Goal: Transaction & Acquisition: Purchase product/service

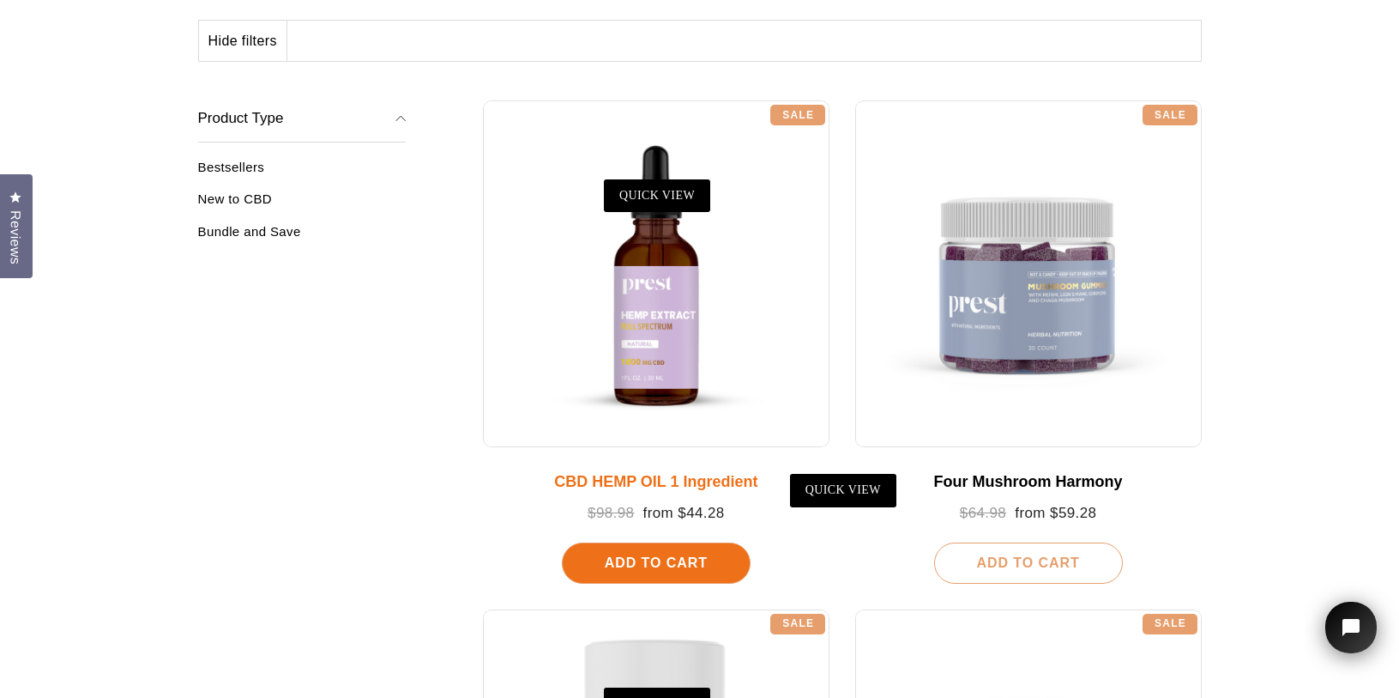
scroll to position [335, 0]
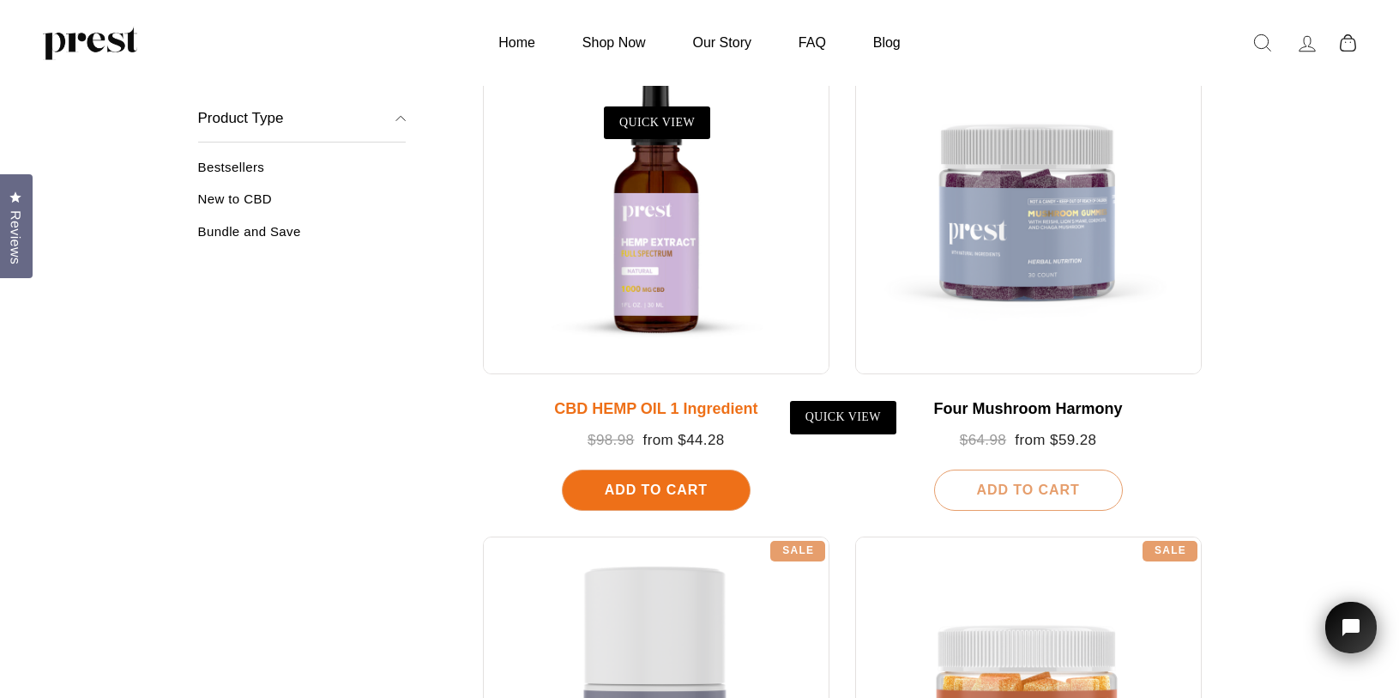
click at [670, 222] on div at bounding box center [656, 200] width 347 height 347
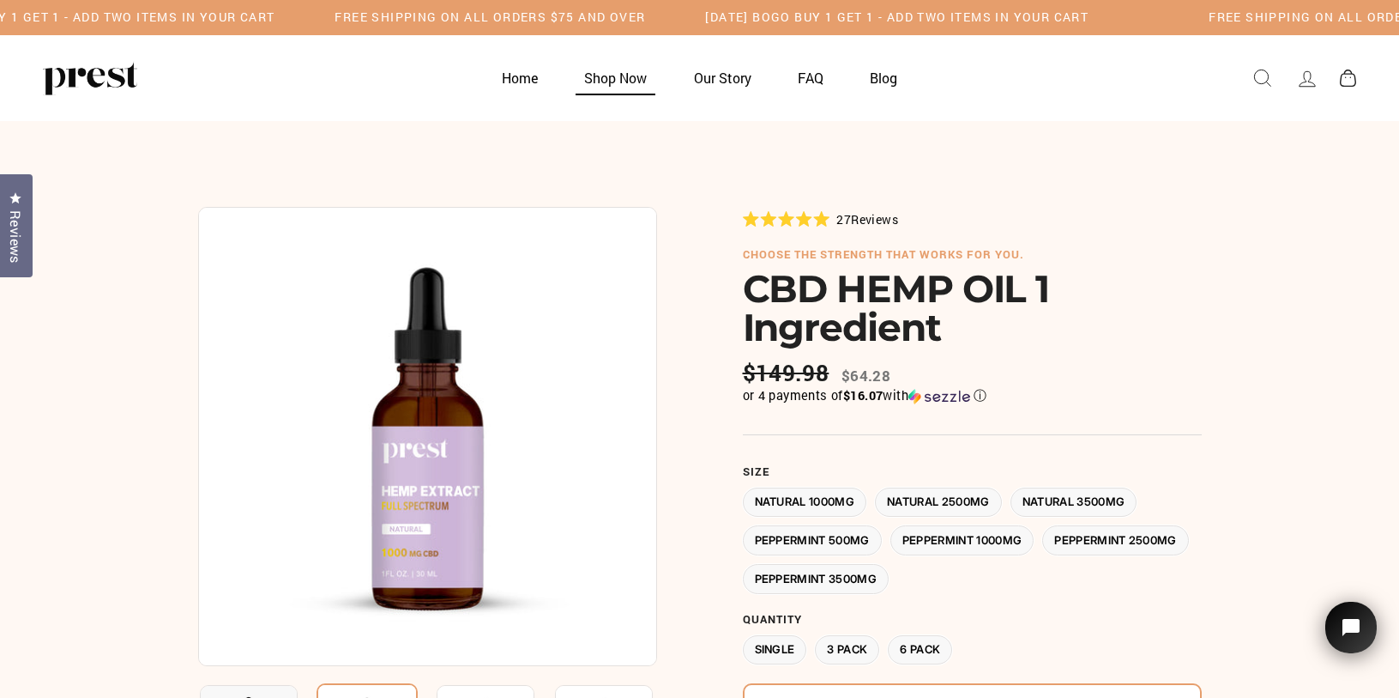
click at [603, 84] on link "Shop Now" at bounding box center [616, 77] width 106 height 33
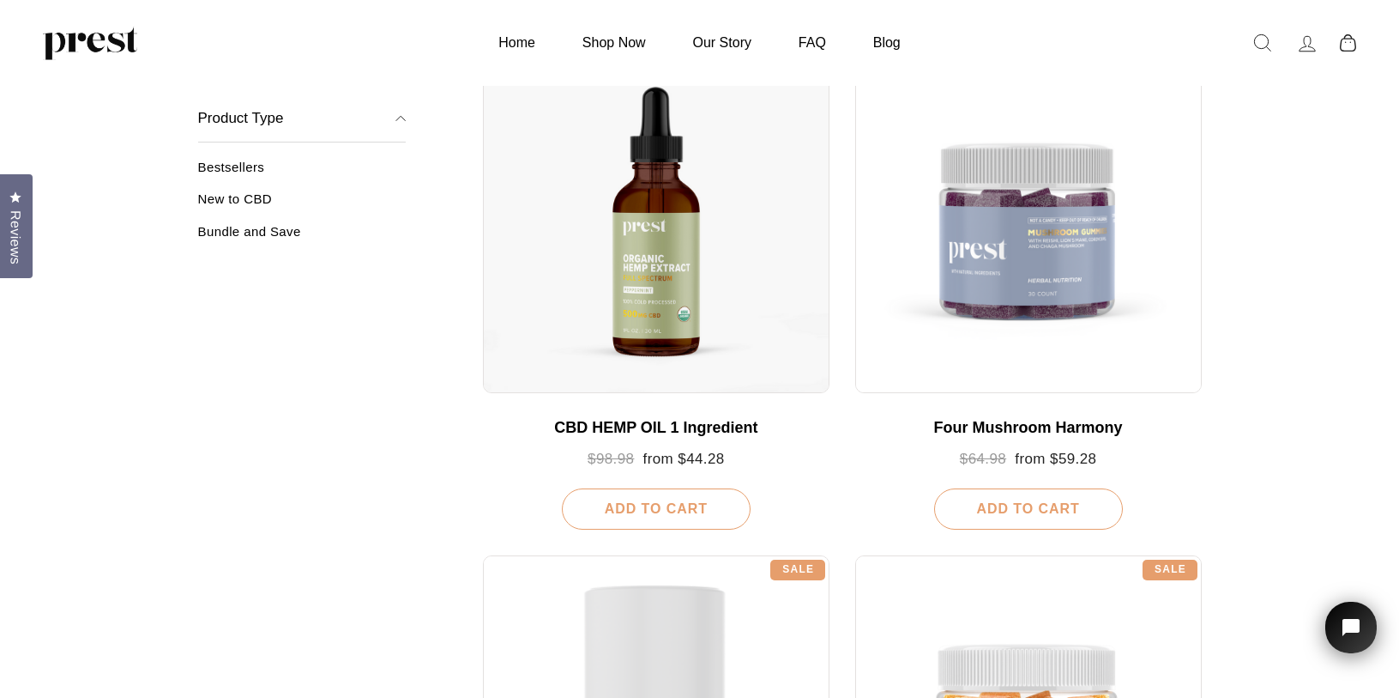
click at [401, 118] on icon "button" at bounding box center [401, 118] width 10 height 10
click at [262, 232] on link "Bundle and Save" at bounding box center [302, 237] width 208 height 28
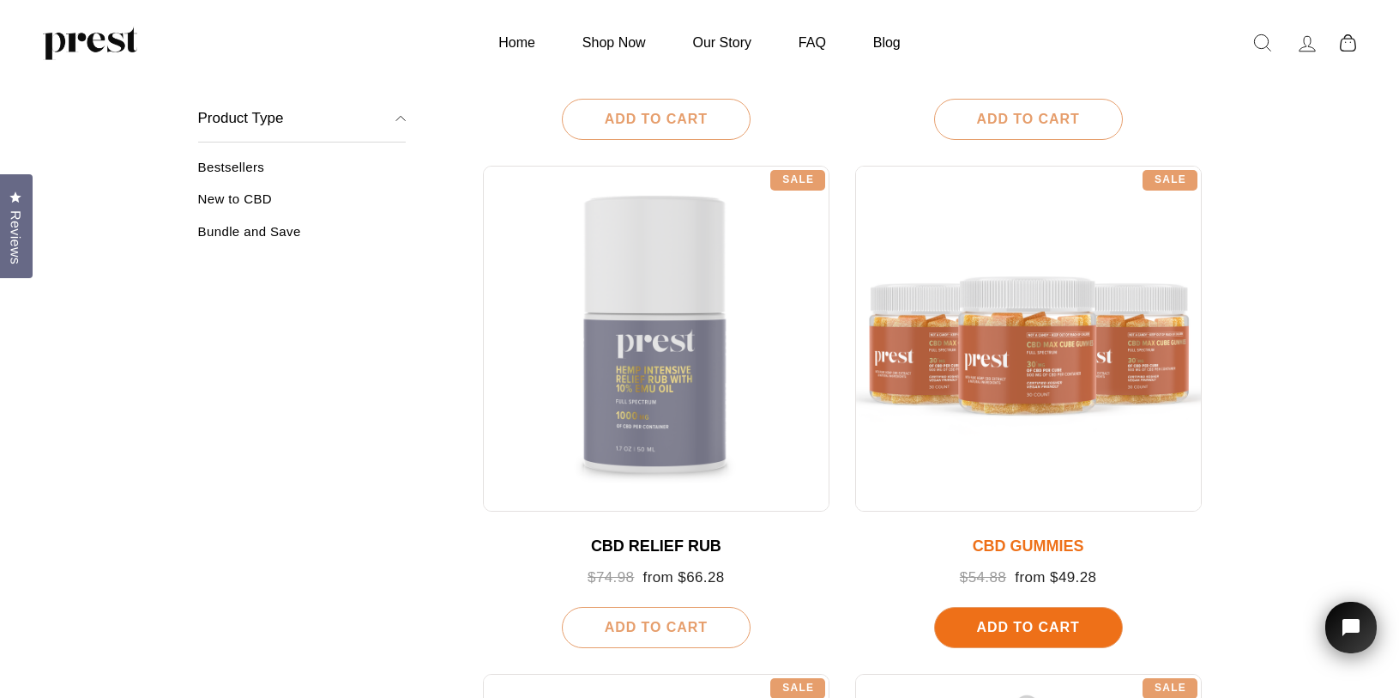
scroll to position [719, 0]
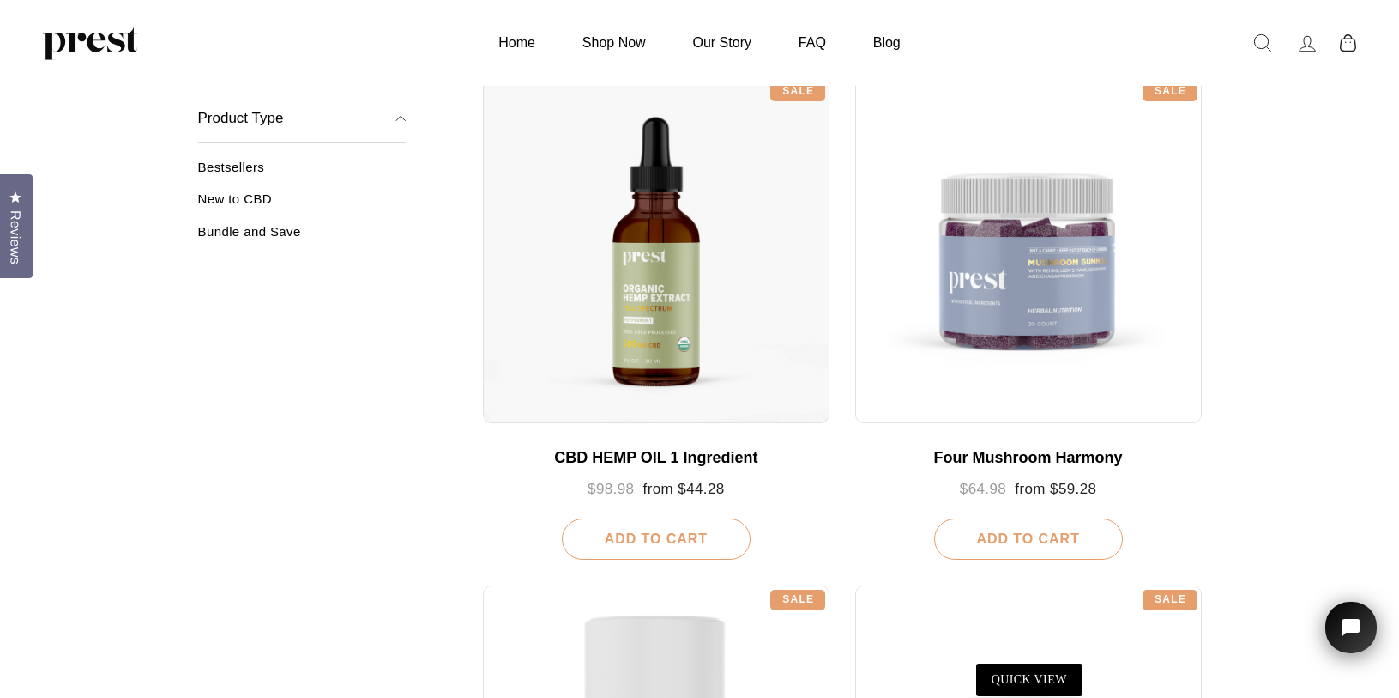
scroll to position [230, 0]
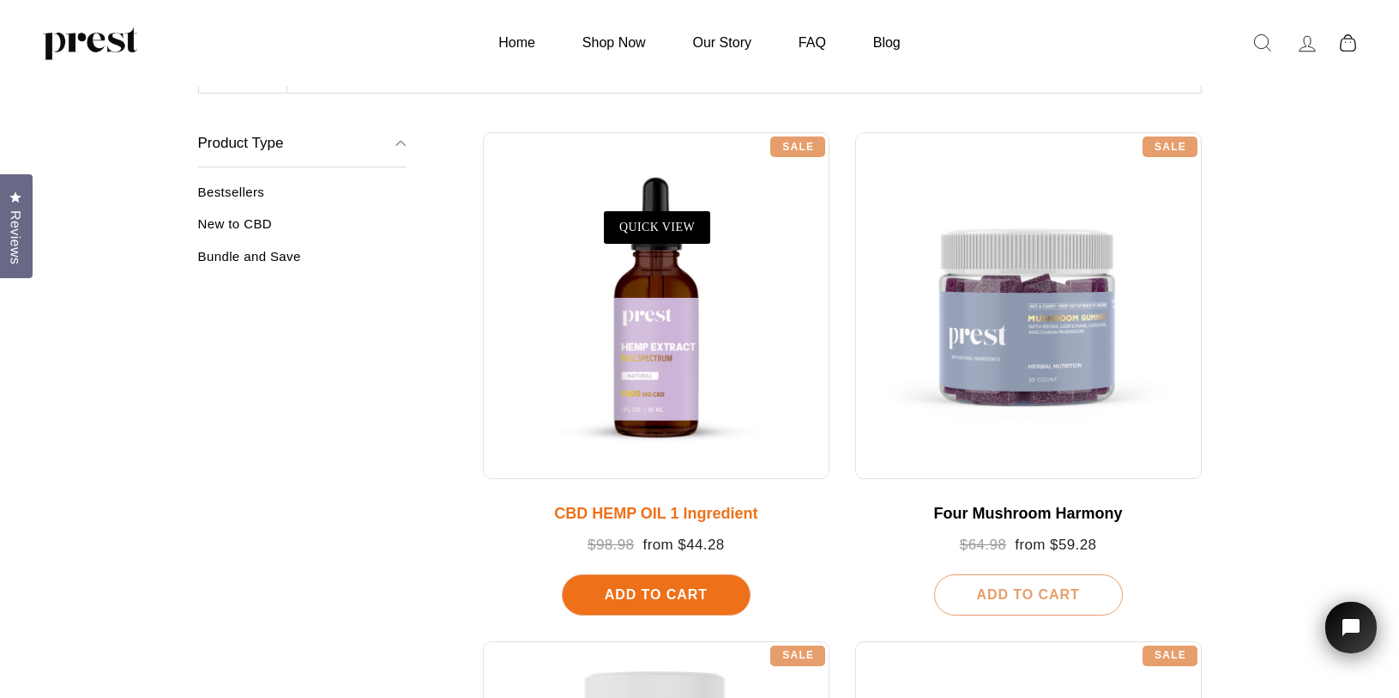
click at [648, 352] on div at bounding box center [656, 305] width 347 height 347
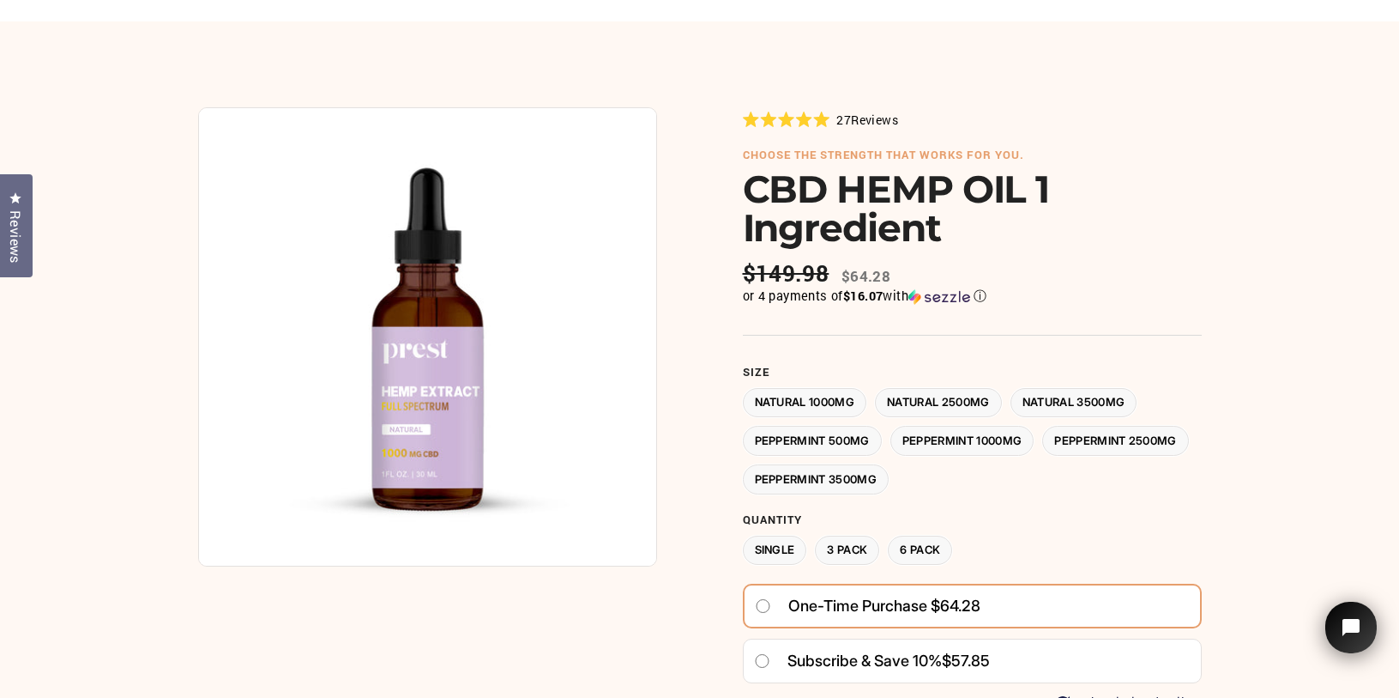
click at [1093, 392] on label "Natural 3500MG" at bounding box center [1074, 403] width 127 height 30
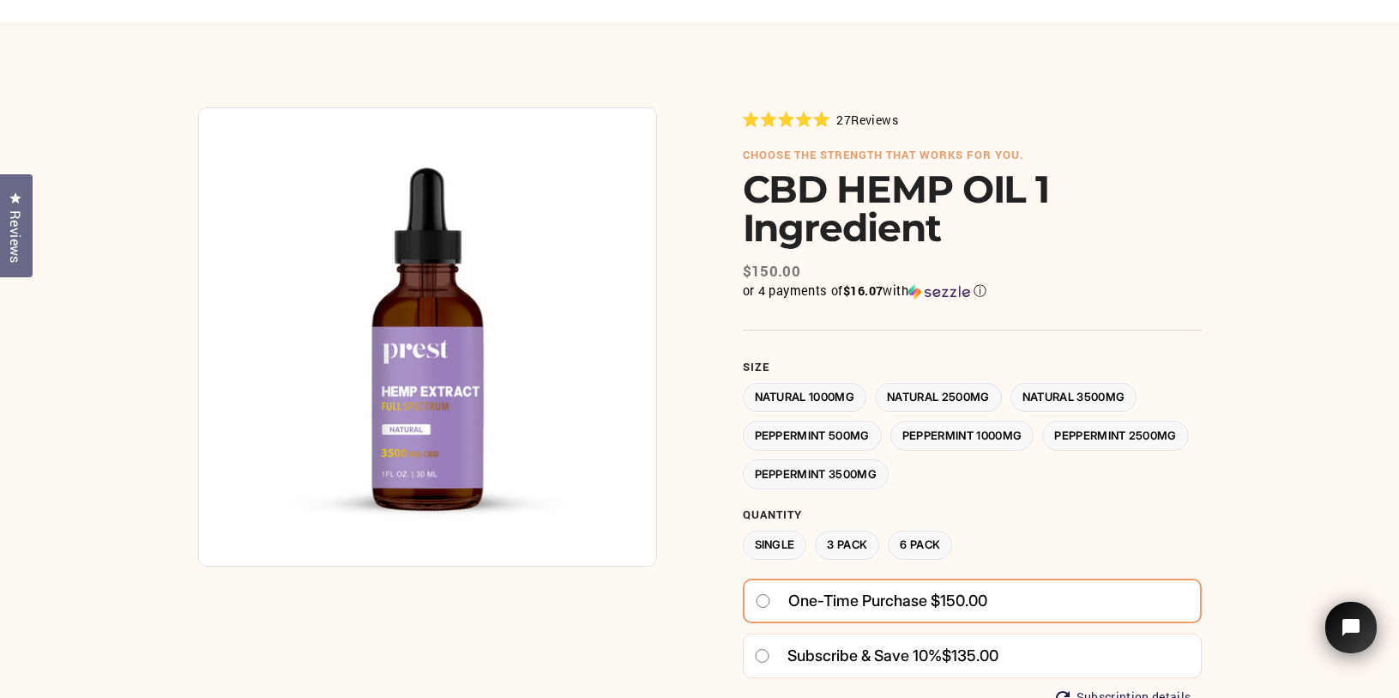
click at [839, 390] on label "Natural 1000MG" at bounding box center [805, 398] width 124 height 30
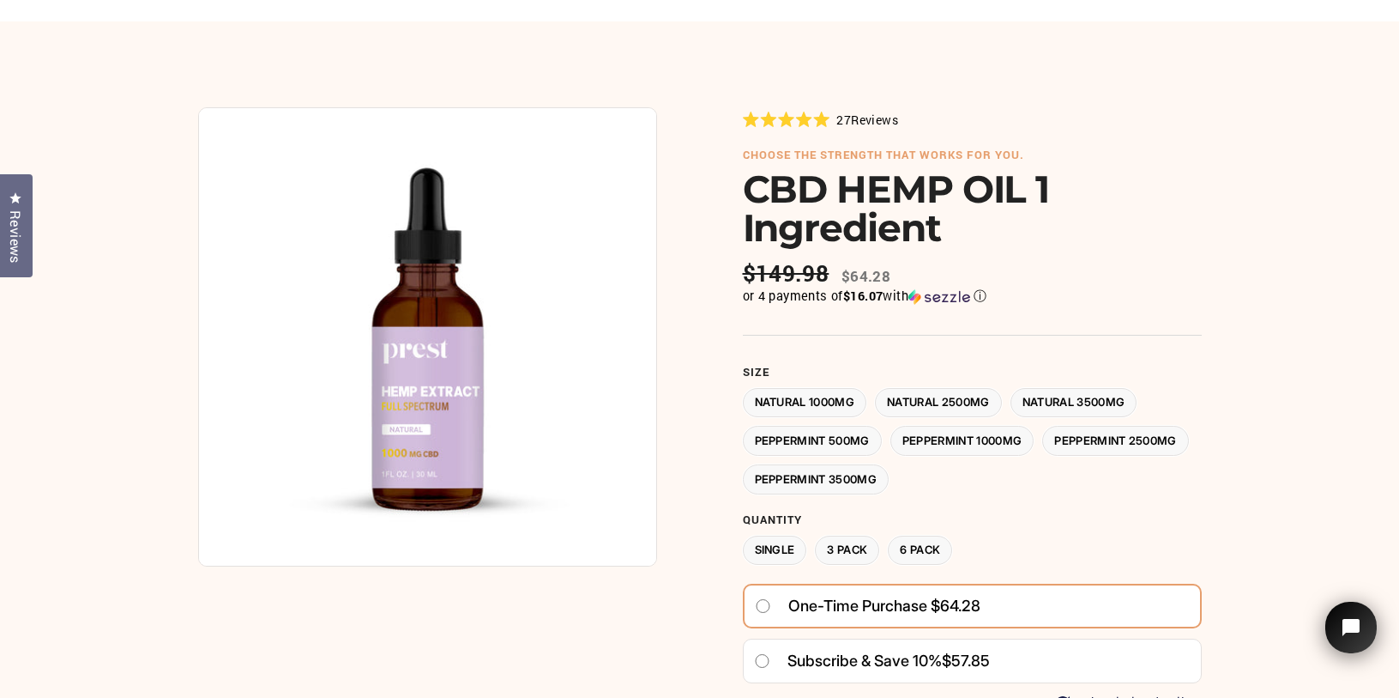
click at [1108, 404] on label "Natural 3500MG" at bounding box center [1074, 403] width 127 height 30
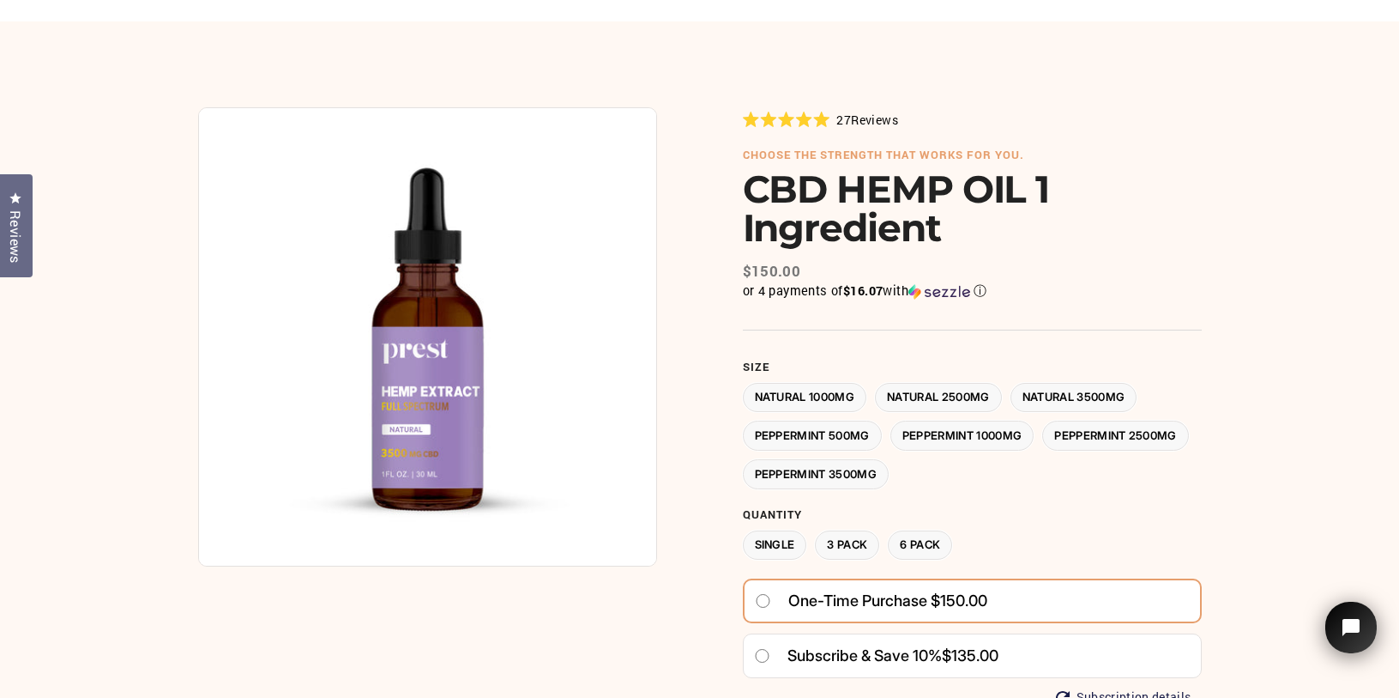
click at [807, 386] on label "Natural 1000MG" at bounding box center [805, 398] width 124 height 30
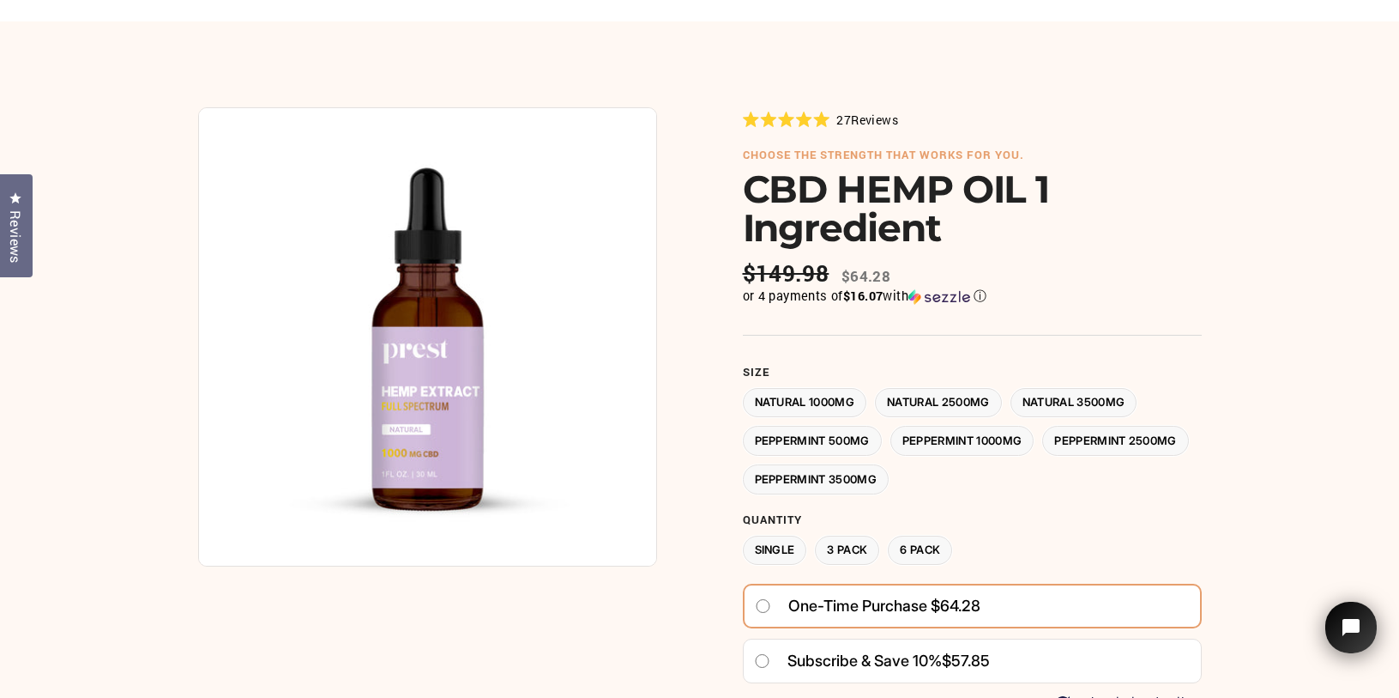
click at [992, 394] on label "Natural 2500MG" at bounding box center [938, 403] width 127 height 30
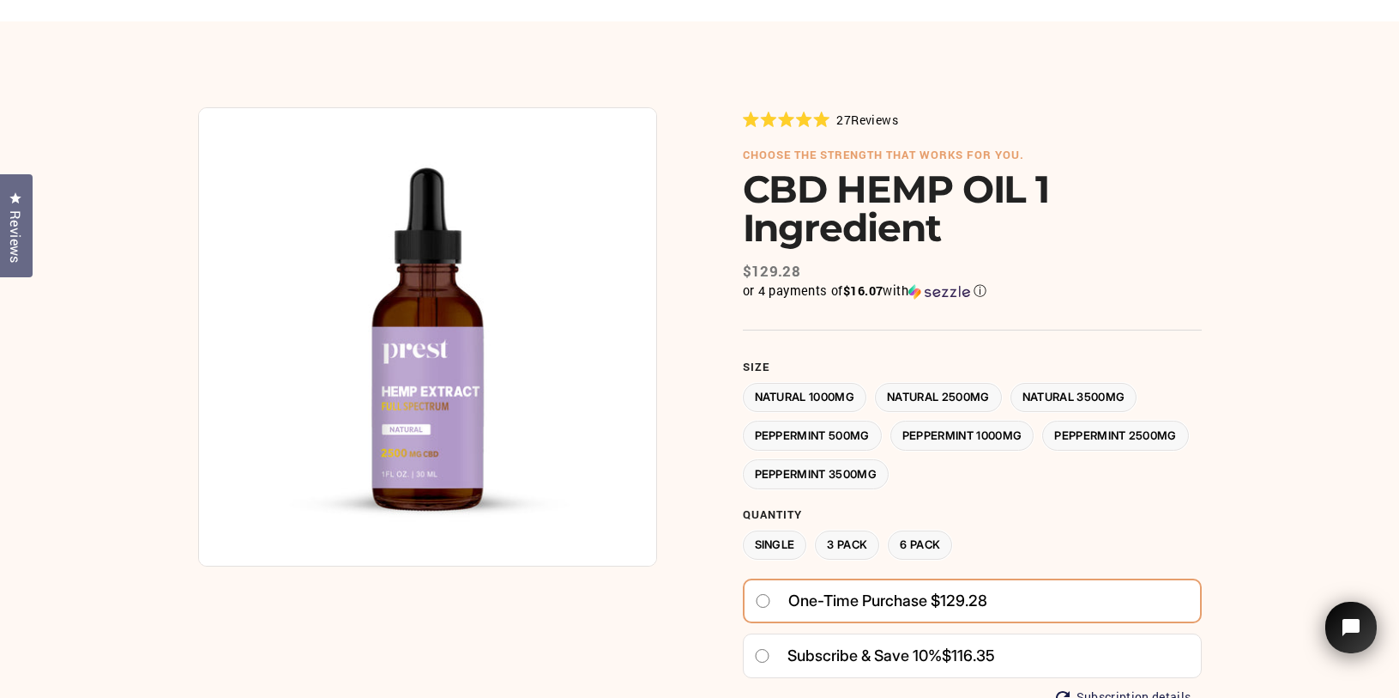
click at [806, 396] on label "Natural 1000MG" at bounding box center [805, 398] width 124 height 30
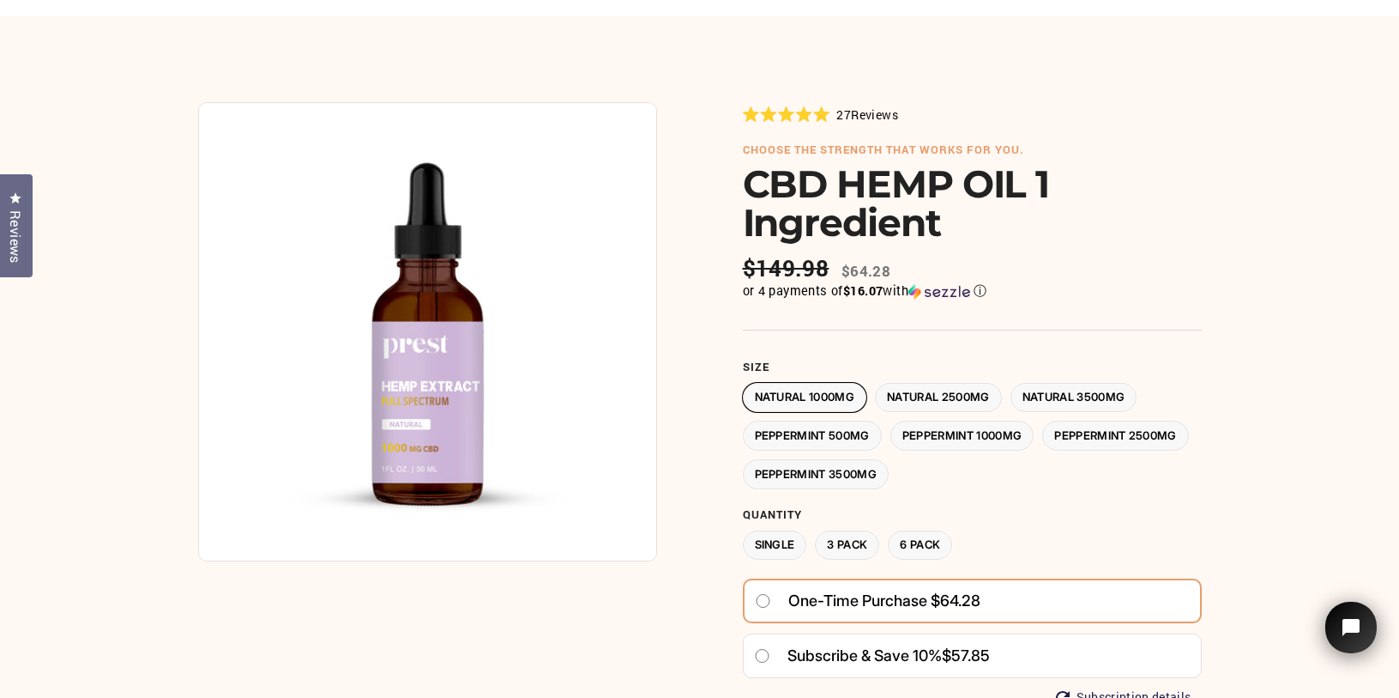
scroll to position [106, 0]
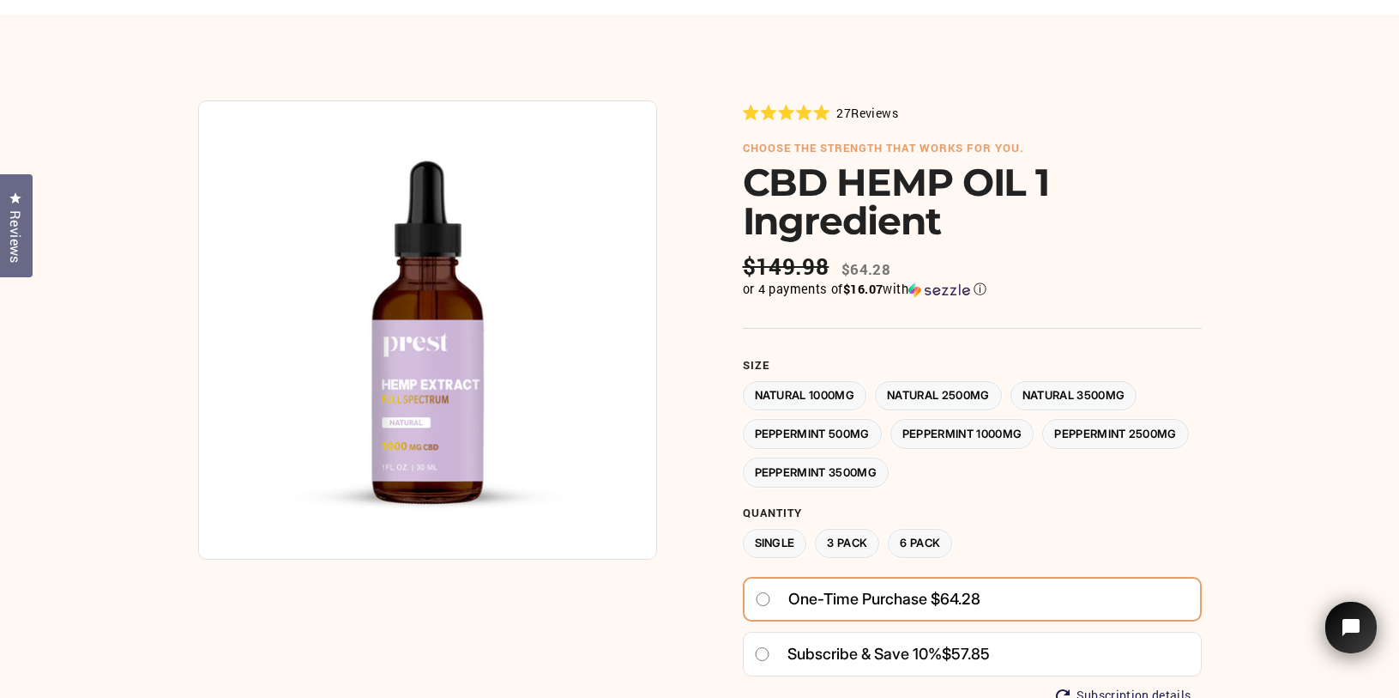
click at [967, 432] on label "Peppermint 1000MG" at bounding box center [963, 434] width 144 height 30
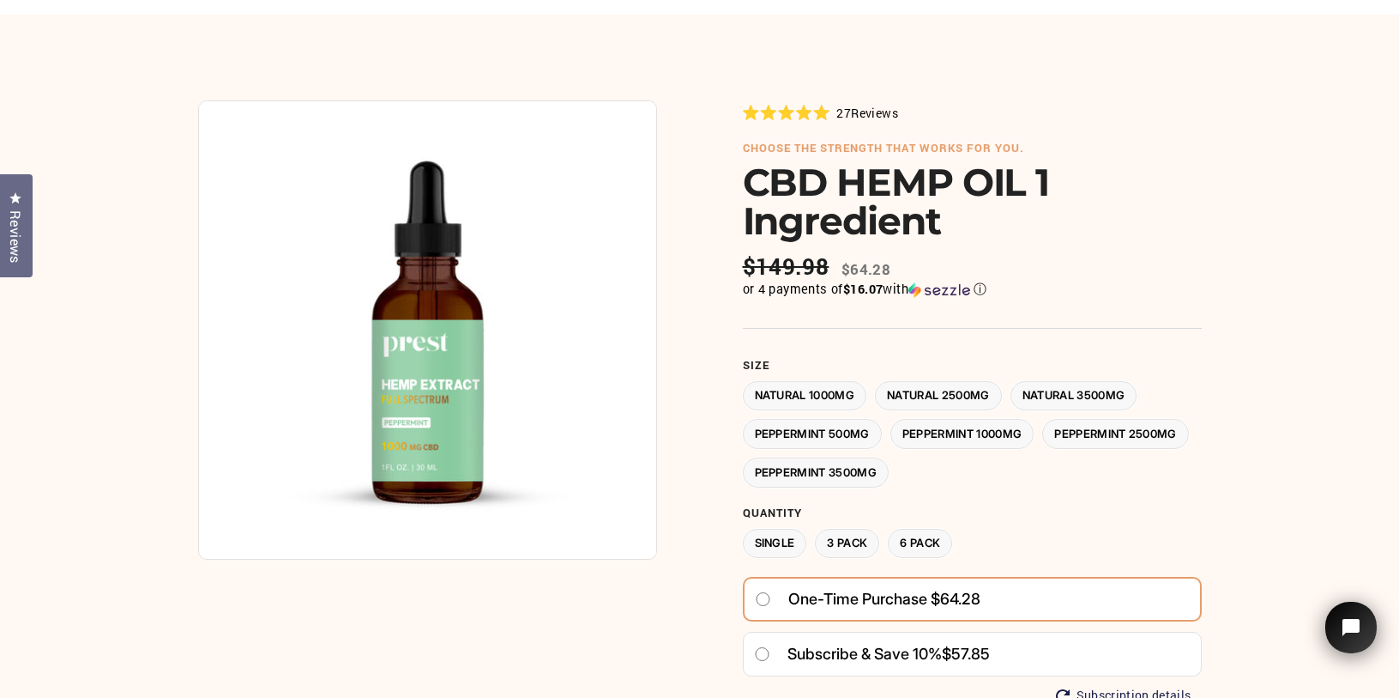
click at [849, 438] on label "Peppermint 500MG" at bounding box center [812, 434] width 139 height 30
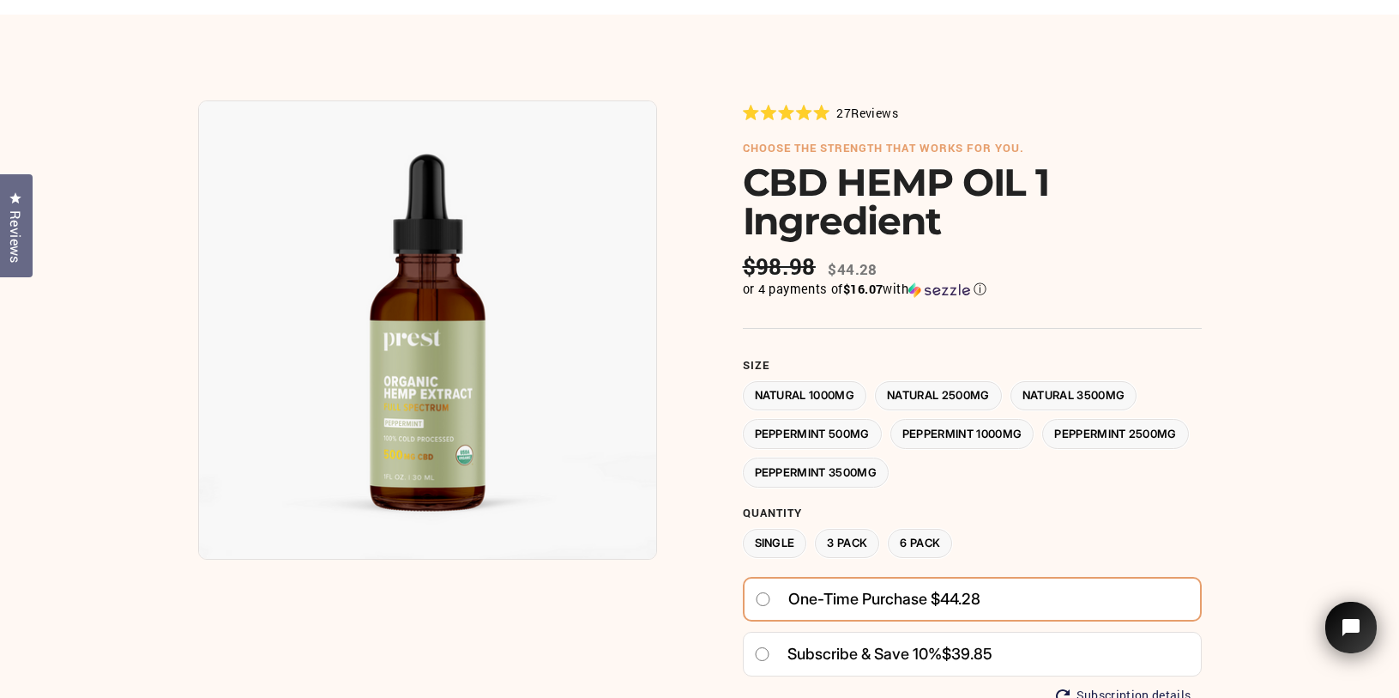
click at [1042, 449] on label "Peppermint 2500MG" at bounding box center [1115, 434] width 147 height 30
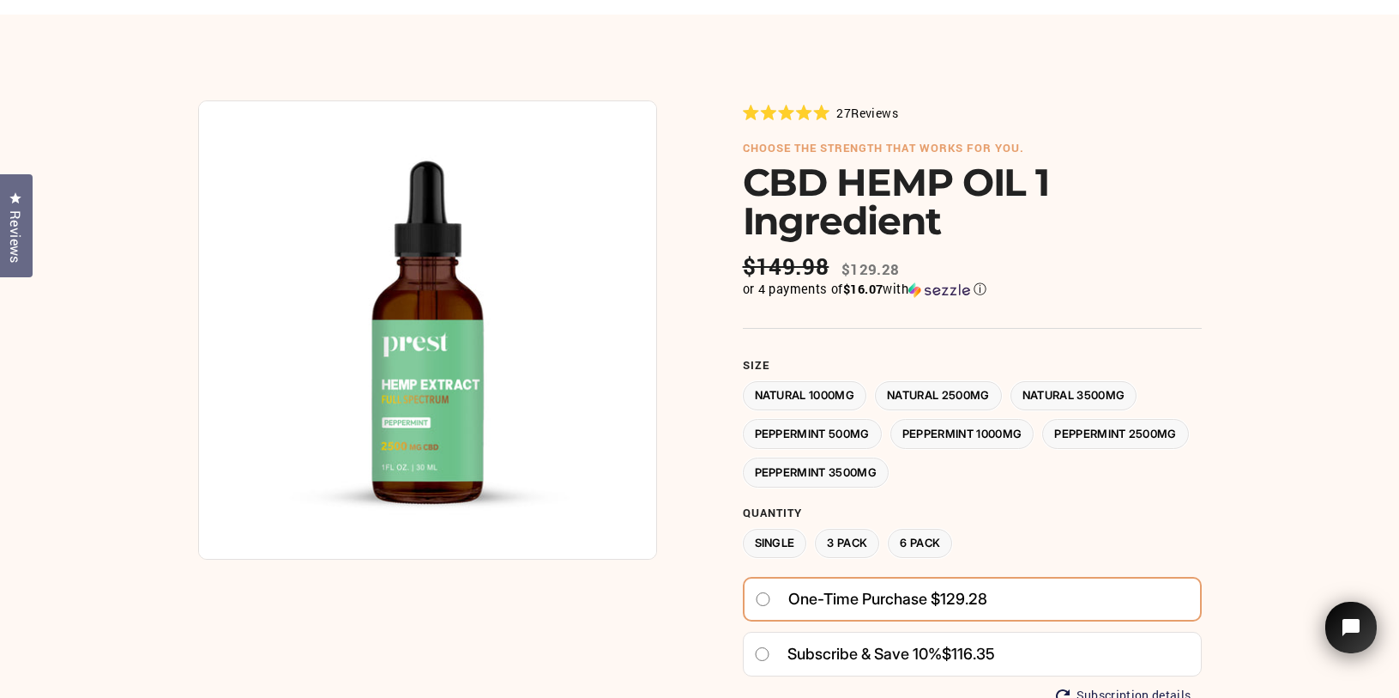
click at [890, 471] on label "Peppermint 3500MG" at bounding box center [816, 472] width 147 height 30
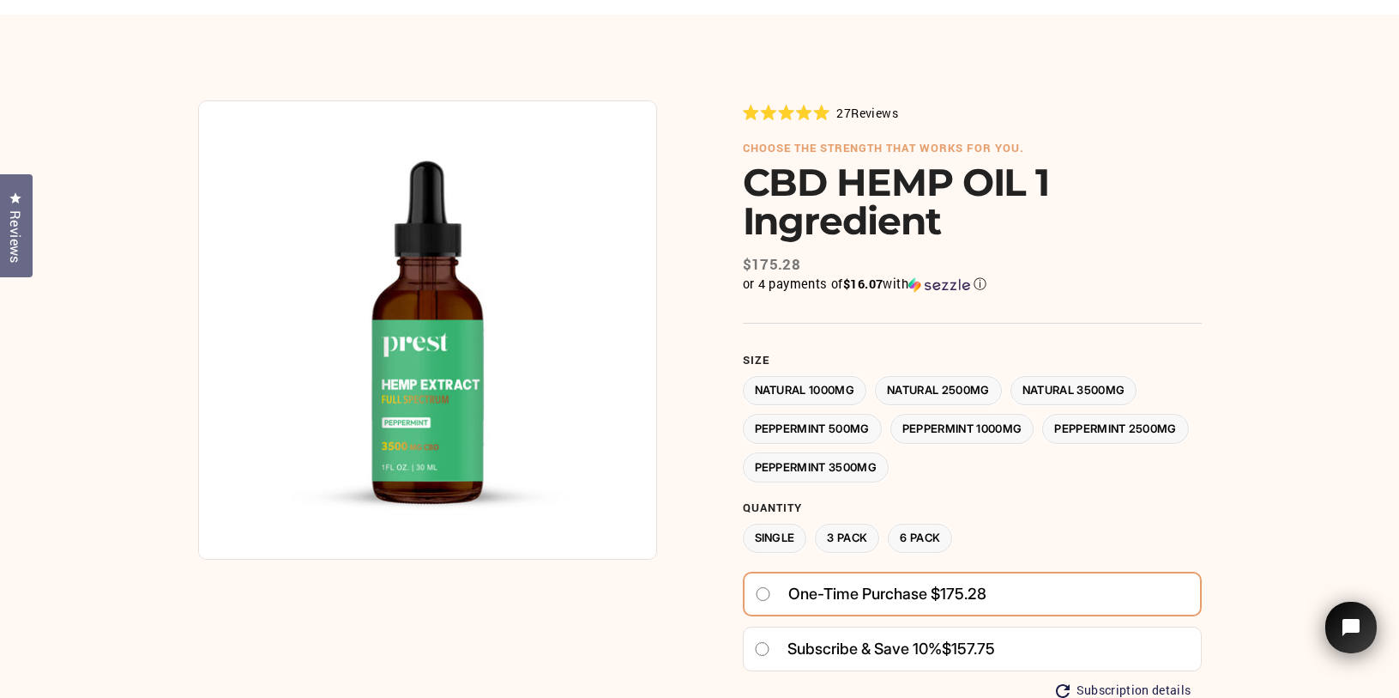
click at [839, 385] on label "Natural 1000MG" at bounding box center [805, 391] width 124 height 30
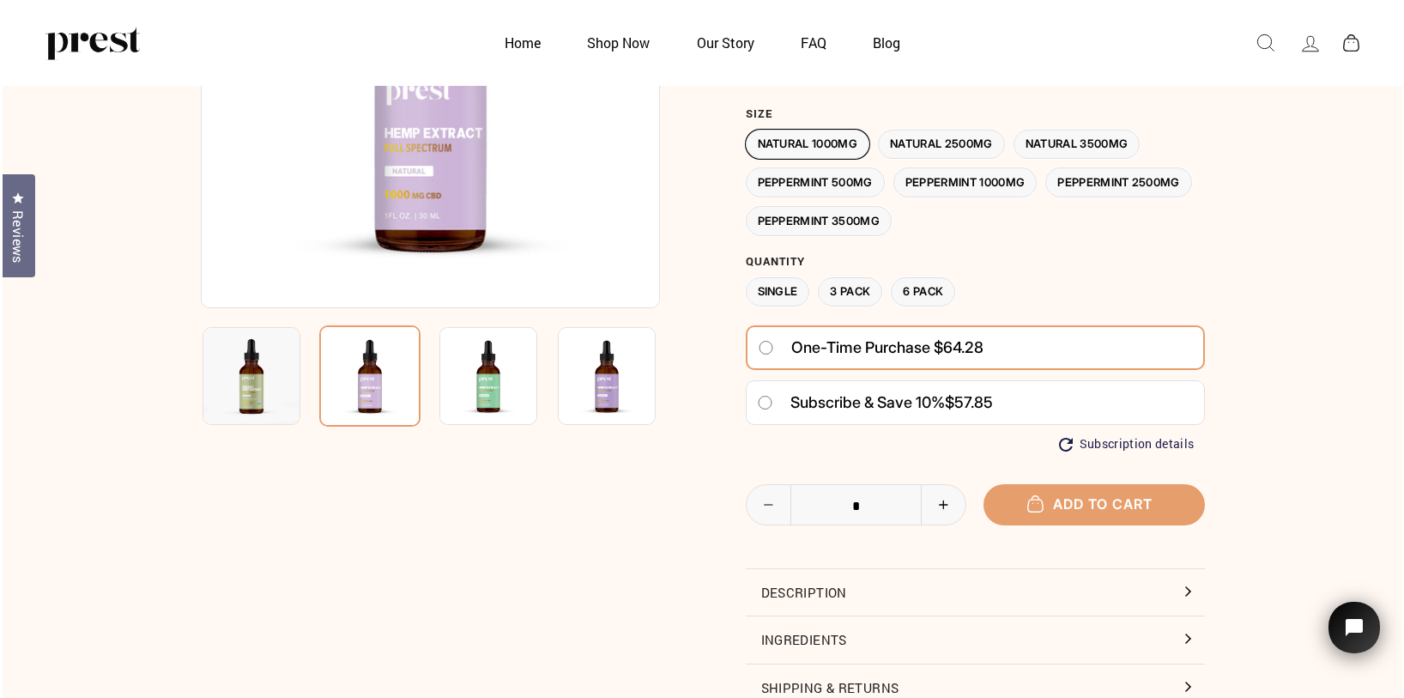
scroll to position [263, 0]
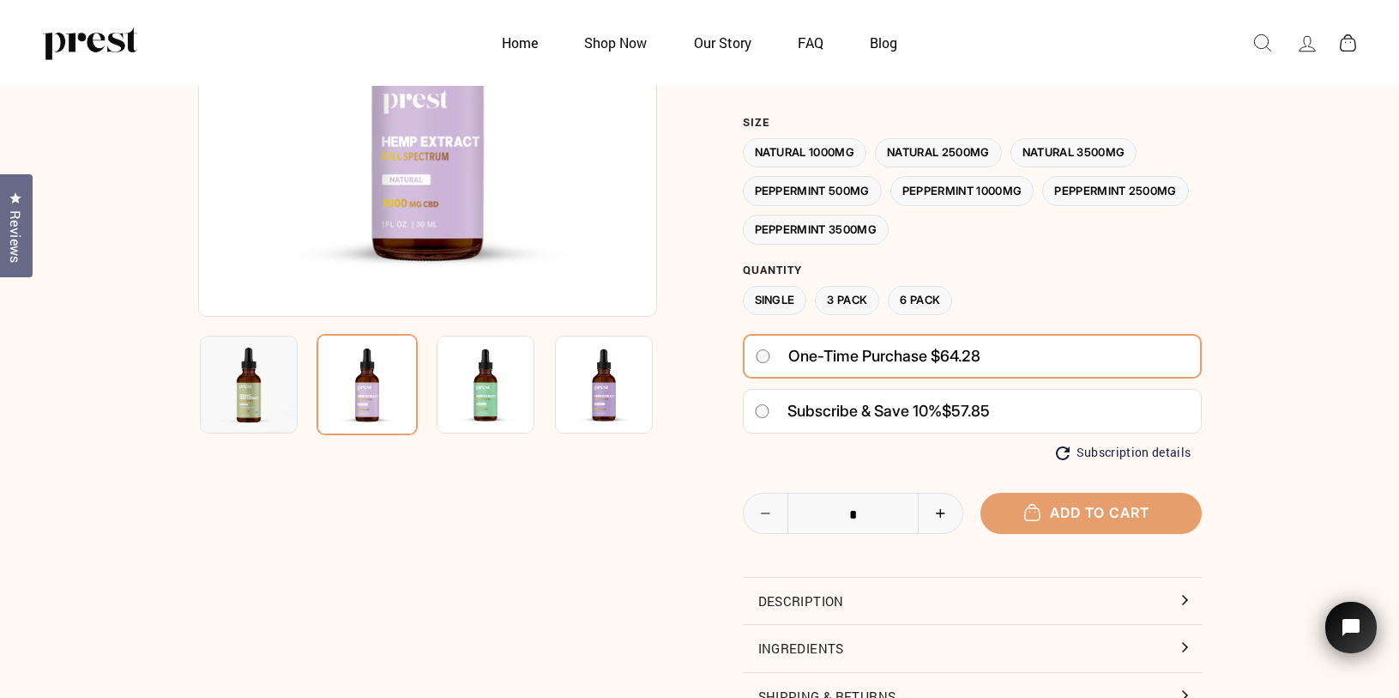
click at [945, 512] on icon "Increase item quantity by one" at bounding box center [940, 513] width 35 height 10
type input "*"
click at [1092, 507] on button "Add to cart" at bounding box center [1091, 512] width 221 height 40
